Goal: Complete application form

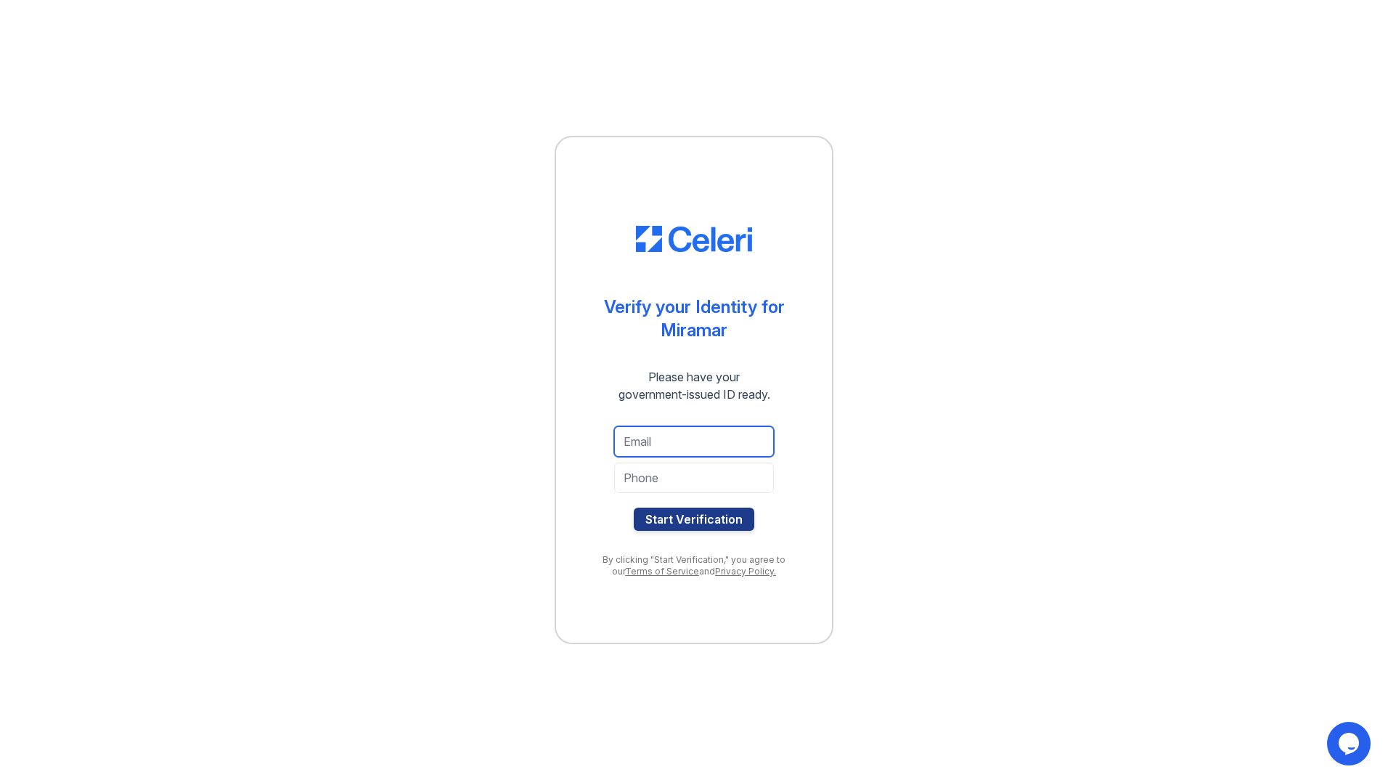
click at [682, 445] on input "email" at bounding box center [694, 441] width 160 height 30
type input "[EMAIL_ADDRESS][DOMAIN_NAME]"
type input "8457500752"
click at [711, 517] on button "Start Verification" at bounding box center [694, 518] width 120 height 23
